Goal: Find specific page/section: Find specific page/section

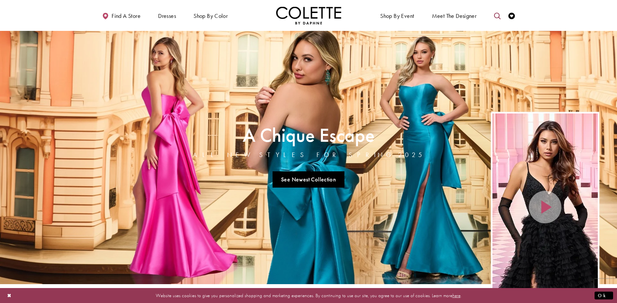
click at [497, 14] on icon "Toggle search" at bounding box center [497, 16] width 7 height 7
click at [446, 15] on input "Search" at bounding box center [464, 16] width 78 height 10
type input "******"
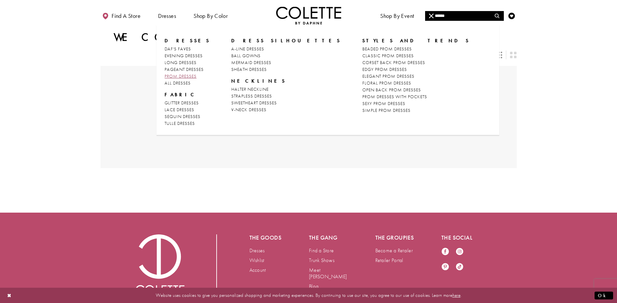
click at [192, 74] on span "PROM DRESSES" at bounding box center [181, 76] width 32 height 6
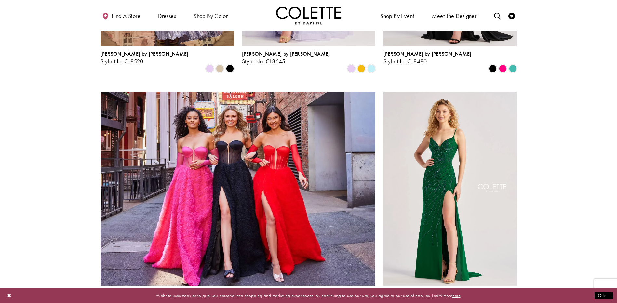
scroll to position [748, 0]
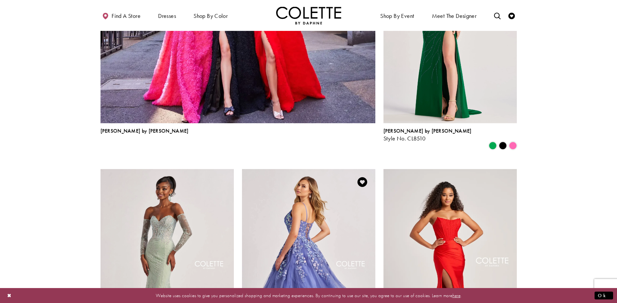
click at [301, 217] on img "Visit Colette by Daphne Style No. CL8420 Page" at bounding box center [308, 266] width 133 height 194
